Goal: Share content: Share content

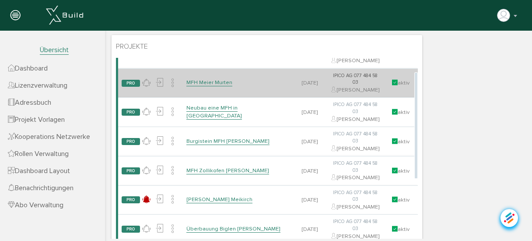
click at [206, 86] on link "MFH Meier Murten" at bounding box center [210, 82] width 46 height 7
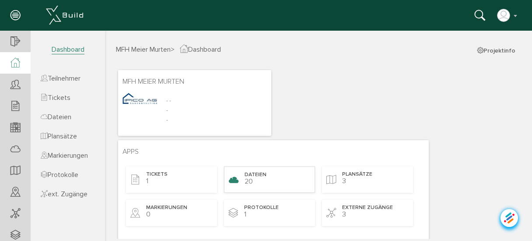
click at [267, 175] on div "Dateien 20" at bounding box center [269, 179] width 91 height 26
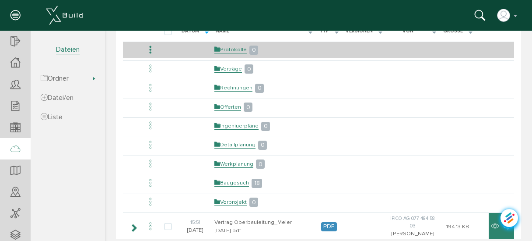
scroll to position [105, 0]
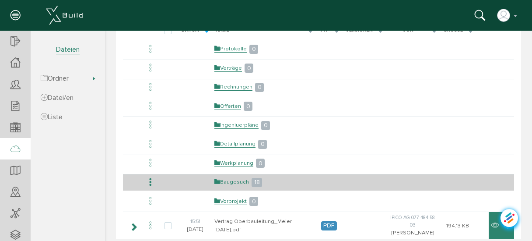
click at [238, 178] on link "Baugesuch" at bounding box center [232, 181] width 35 height 7
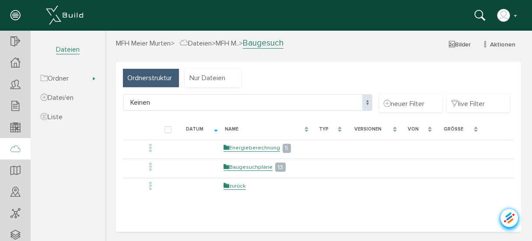
scroll to position [0, 0]
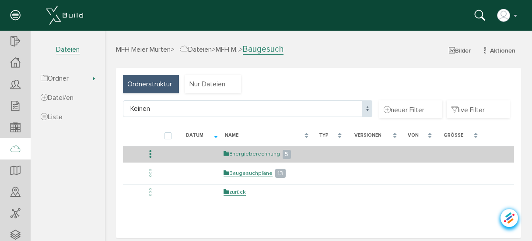
click at [261, 153] on link "Energieberechnung" at bounding box center [252, 153] width 56 height 7
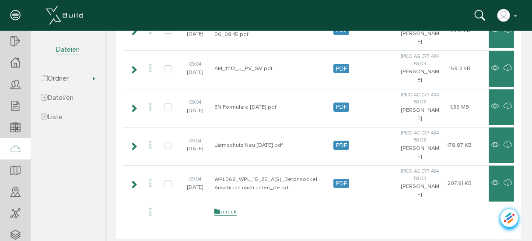
scroll to position [140, 0]
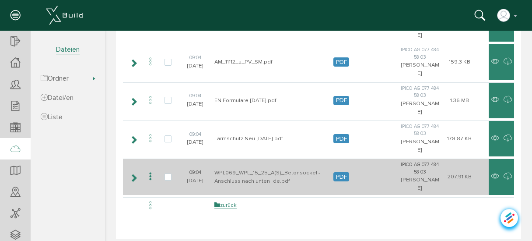
click at [149, 175] on icon at bounding box center [150, 177] width 11 height 12
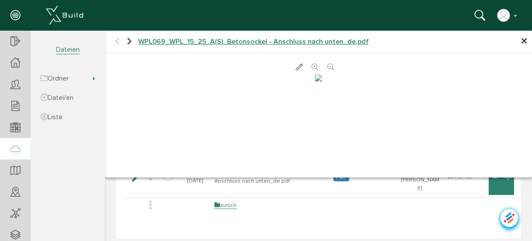
click at [521, 42] on span "×" at bounding box center [524, 41] width 7 height 17
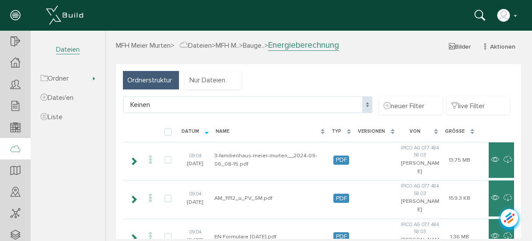
scroll to position [0, 0]
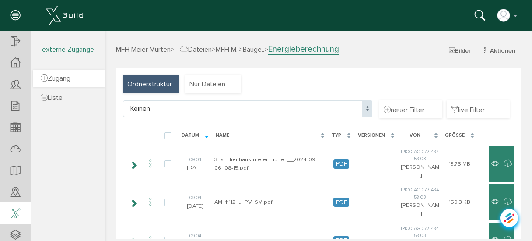
click at [62, 80] on span "Zugang" at bounding box center [56, 78] width 30 height 9
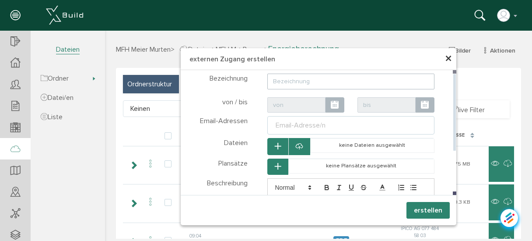
click at [307, 82] on input "text" at bounding box center [352, 82] width 168 height 16
type input "Offerte 2 Familienhaus GEAK A"
click at [335, 123] on ul "Email-Adresse/n" at bounding box center [352, 125] width 168 height 18
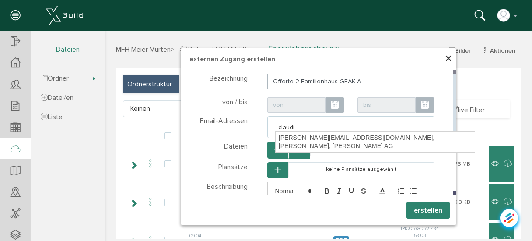
type input "[PERSON_NAME]"
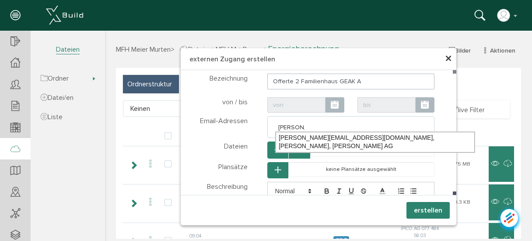
click at [333, 138] on div "[PERSON_NAME][EMAIL_ADDRESS][DOMAIN_NAME], [PERSON_NAME], [PERSON_NAME] AG" at bounding box center [375, 142] width 199 height 21
type textarea "[PERSON_NAME][EMAIL_ADDRESS][DOMAIN_NAME]"
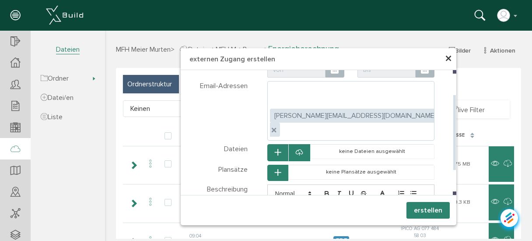
click at [275, 149] on icon "button" at bounding box center [278, 152] width 6 height 7
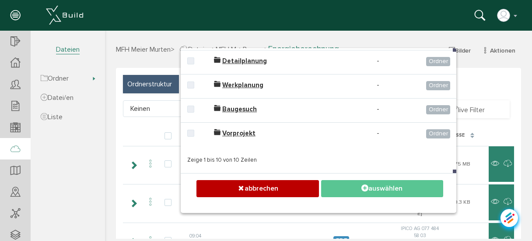
drag, startPoint x: 452, startPoint y: 126, endPoint x: 454, endPoint y: 157, distance: 31.1
click at [454, 157] on div "× externen Zugang erstellen Teilnehmer wählen Teilnehmer Dateien wählen Ordner …" at bounding box center [319, 130] width 276 height 165
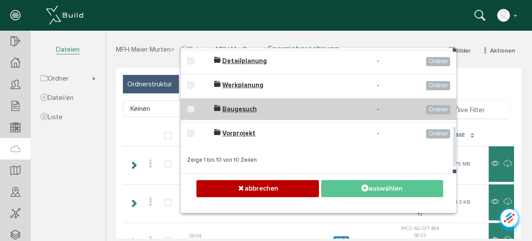
click at [238, 113] on span "Baugesuch" at bounding box center [239, 109] width 35 height 8
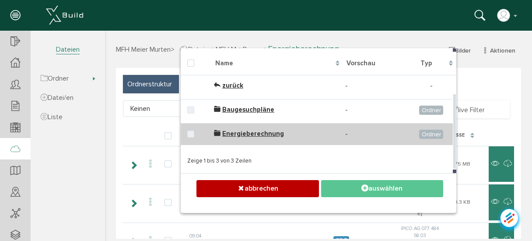
click at [236, 132] on span "Energieberechnung" at bounding box center [253, 134] width 62 height 8
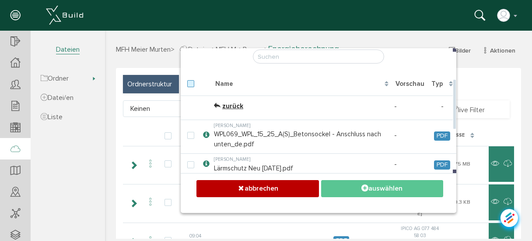
click at [188, 82] on label at bounding box center [192, 84] width 11 height 8
click at [188, 82] on input "checkbox" at bounding box center [190, 83] width 6 height 6
checkbox input "true"
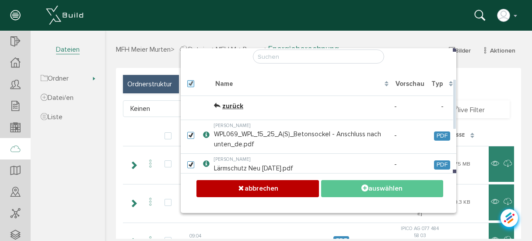
checkbox input "true"
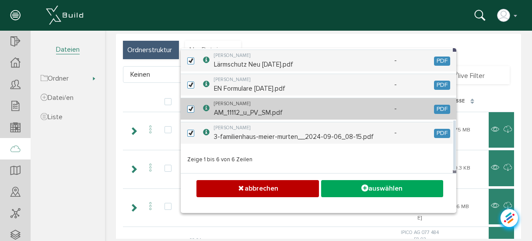
scroll to position [35, 0]
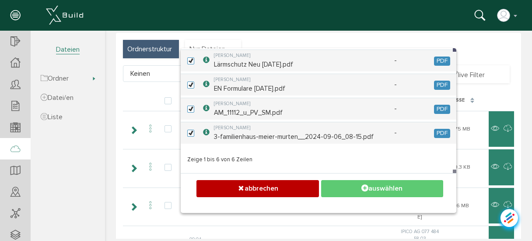
click at [373, 188] on button "auswählen" at bounding box center [382, 188] width 122 height 17
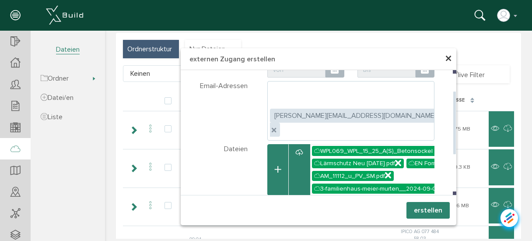
click at [275, 166] on icon "button" at bounding box center [278, 169] width 6 height 7
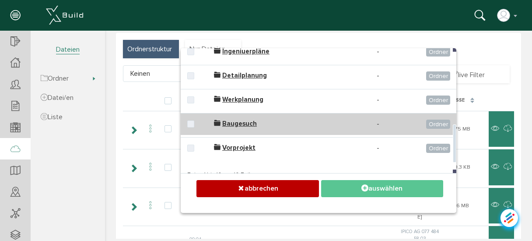
click at [245, 127] on span "Baugesuch" at bounding box center [239, 124] width 35 height 8
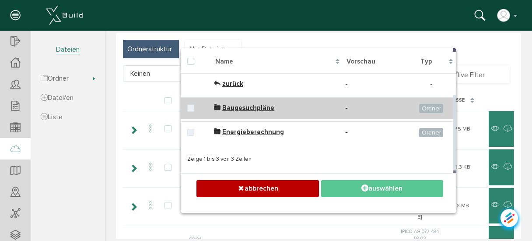
click at [236, 107] on span "Baugesuchpläne" at bounding box center [248, 108] width 52 height 8
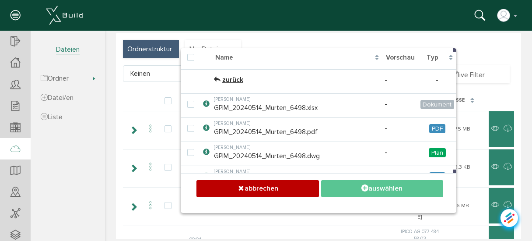
click at [455, 88] on div "× externen Zugang erstellen Teilnehmer wählen Teilnehmer Dateien wählen Ordner …" at bounding box center [318, 100] width 427 height 208
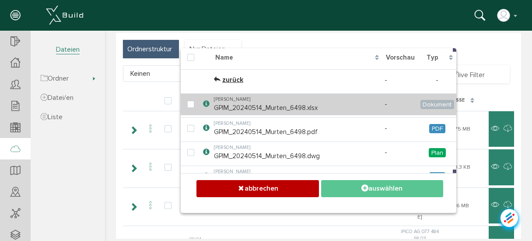
scroll to position [0, 0]
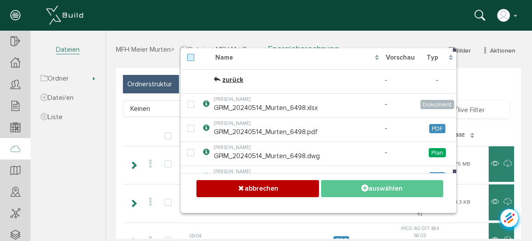
click at [190, 60] on label at bounding box center [192, 58] width 11 height 8
click at [190, 60] on input "checkbox" at bounding box center [190, 57] width 6 height 6
checkbox input "true"
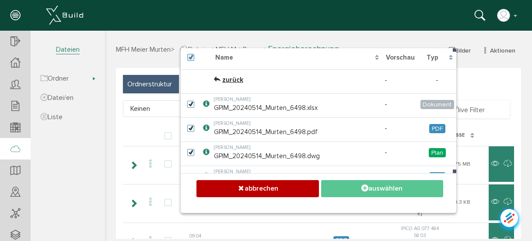
checkbox input "true"
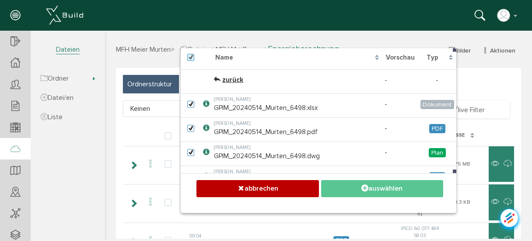
checkbox input "true"
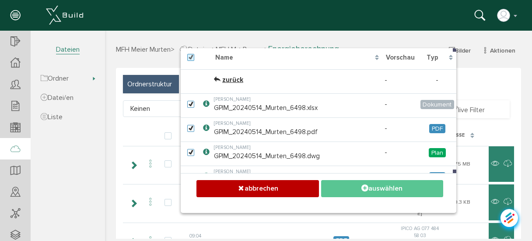
checkbox input "true"
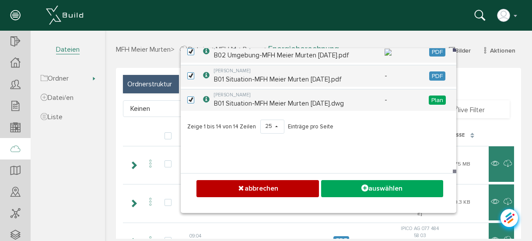
drag, startPoint x: 452, startPoint y: 91, endPoint x: 447, endPoint y: 166, distance: 74.6
click at [447, 166] on div "Teilnehmer wählen Teilnehmer Dateien wählen Ordner Baum Baugesuchpläne [PERSON_…" at bounding box center [319, 110] width 276 height 125
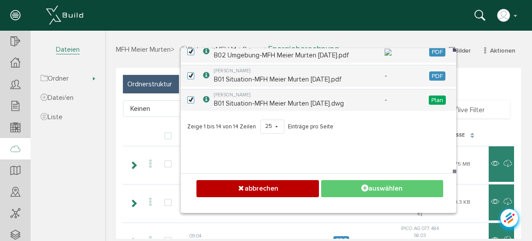
click at [372, 189] on button "auswählen" at bounding box center [382, 188] width 122 height 17
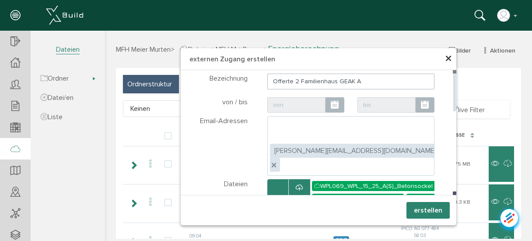
click at [294, 81] on input "Offerte 2 Familienhaus GEAK A" at bounding box center [352, 82] width 168 height 16
click at [389, 84] on input "Offerte 3 Familienhaus GEAK A" at bounding box center [352, 82] width 168 height 16
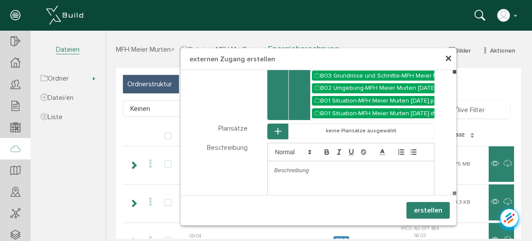
type input "Offerte 3 Familienhaus GEAK A Murten"
click at [420, 208] on button "erstellen" at bounding box center [428, 210] width 43 height 17
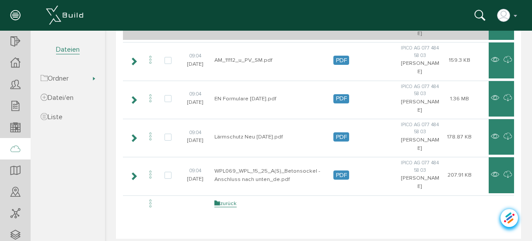
scroll to position [158, 0]
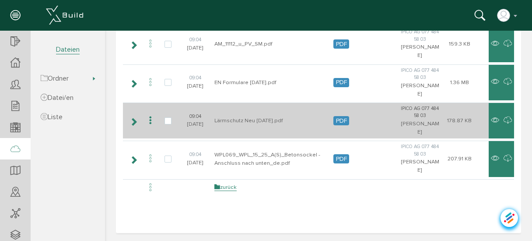
click at [149, 119] on icon at bounding box center [150, 121] width 11 height 12
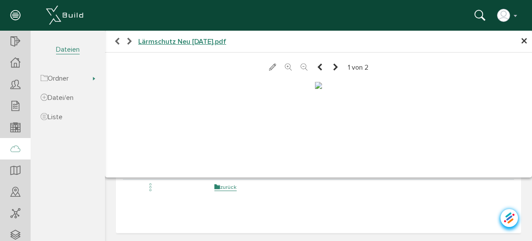
scroll to position [0, 0]
click at [332, 67] on icon at bounding box center [335, 67] width 7 height 9
click at [521, 42] on span "×" at bounding box center [524, 41] width 7 height 17
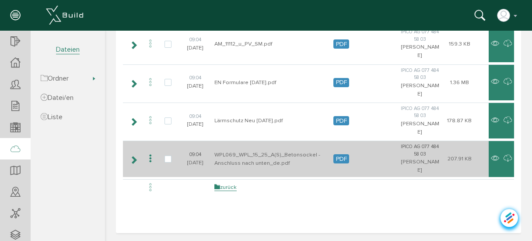
click at [151, 157] on icon at bounding box center [150, 159] width 11 height 12
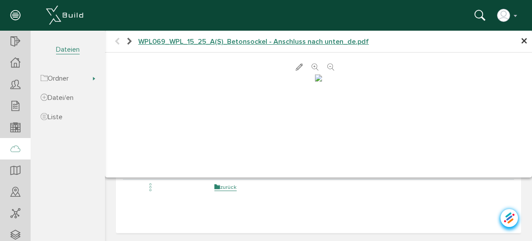
click at [521, 41] on span "×" at bounding box center [524, 41] width 7 height 17
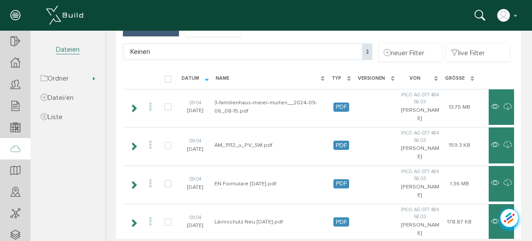
scroll to position [70, 0]
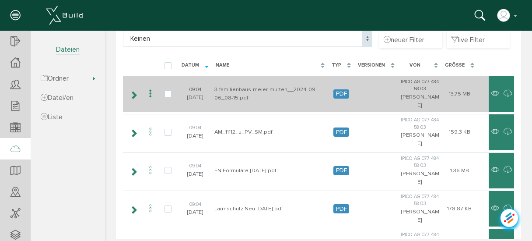
click at [151, 93] on icon at bounding box center [150, 94] width 11 height 12
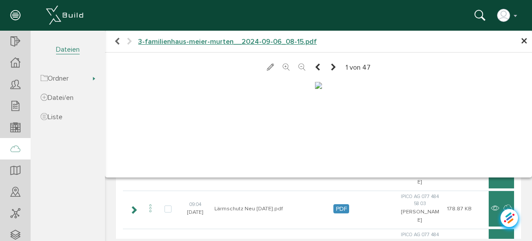
scroll to position [0, 0]
click at [330, 67] on icon at bounding box center [333, 67] width 7 height 9
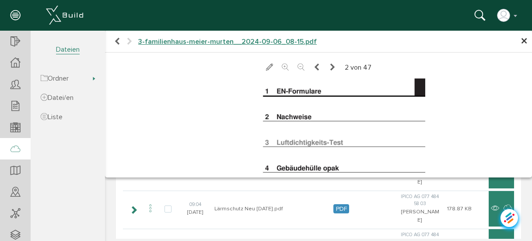
click at [329, 66] on icon at bounding box center [332, 67] width 7 height 9
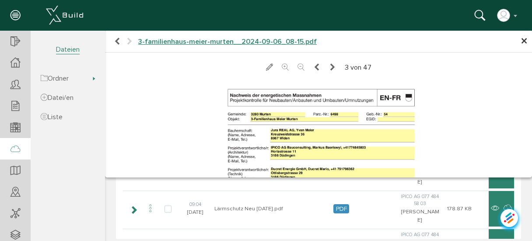
click at [329, 64] on icon at bounding box center [332, 67] width 7 height 9
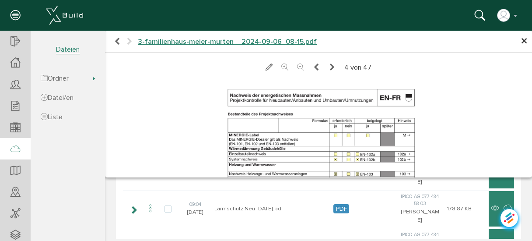
click at [329, 66] on icon at bounding box center [332, 67] width 7 height 9
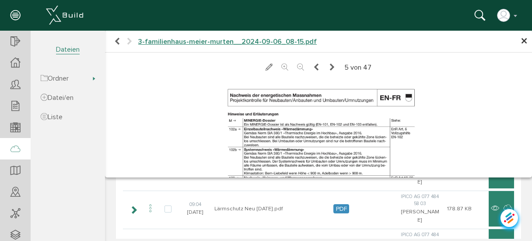
click at [329, 67] on icon at bounding box center [332, 67] width 7 height 9
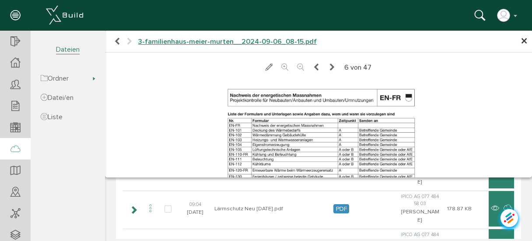
click at [329, 67] on icon at bounding box center [332, 67] width 7 height 9
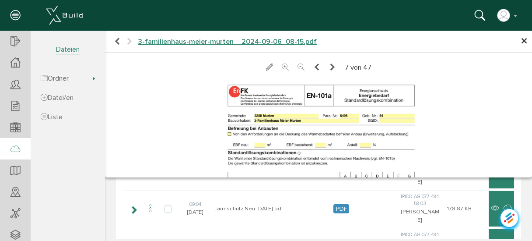
click at [521, 39] on span "×" at bounding box center [524, 41] width 7 height 17
